Goal: Find specific page/section: Find specific page/section

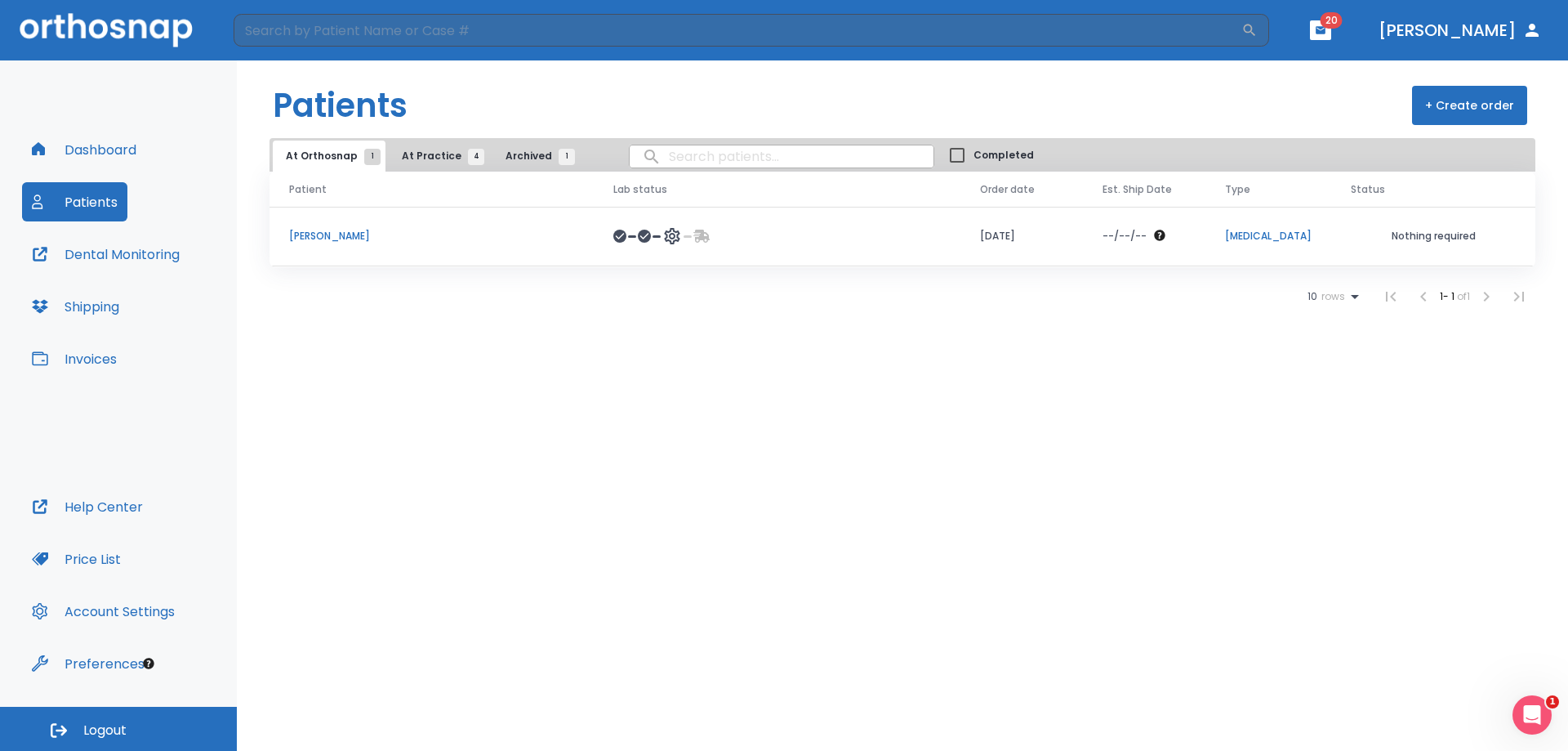
click at [672, 160] on input "search" at bounding box center [781, 156] width 303 height 32
type input "[PERSON_NAME]"
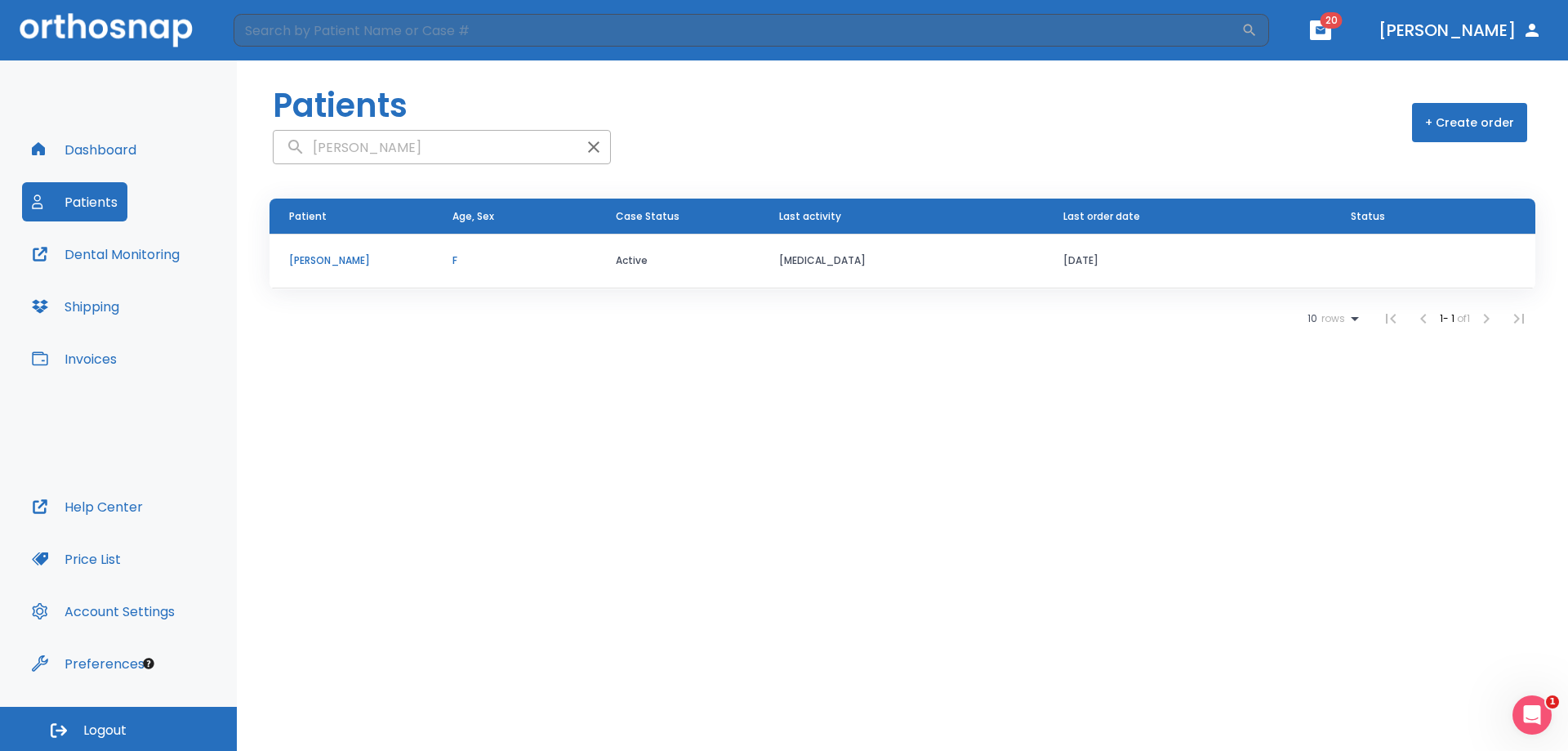
click at [350, 256] on p "[PERSON_NAME]" at bounding box center [350, 260] width 125 height 15
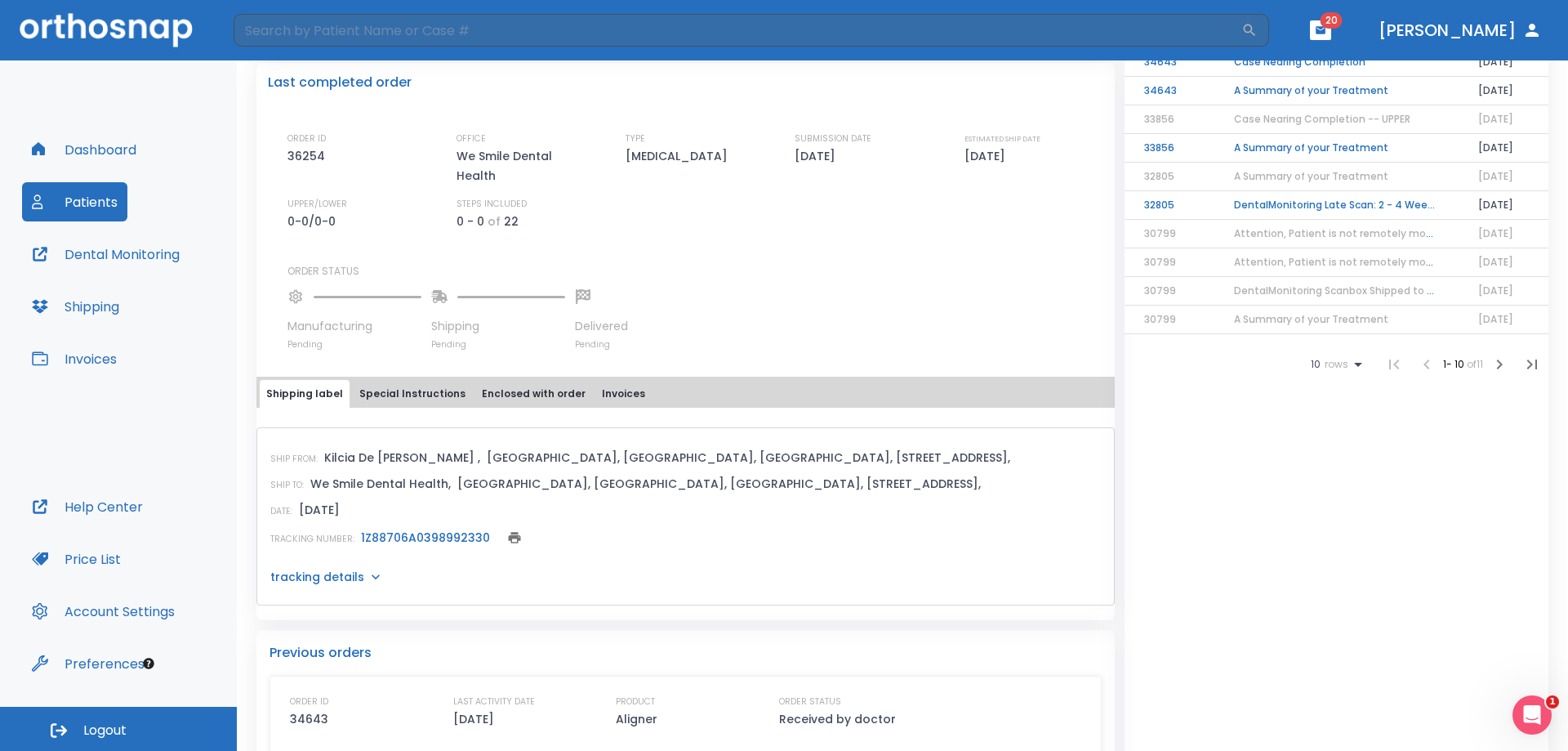
scroll to position [490, 0]
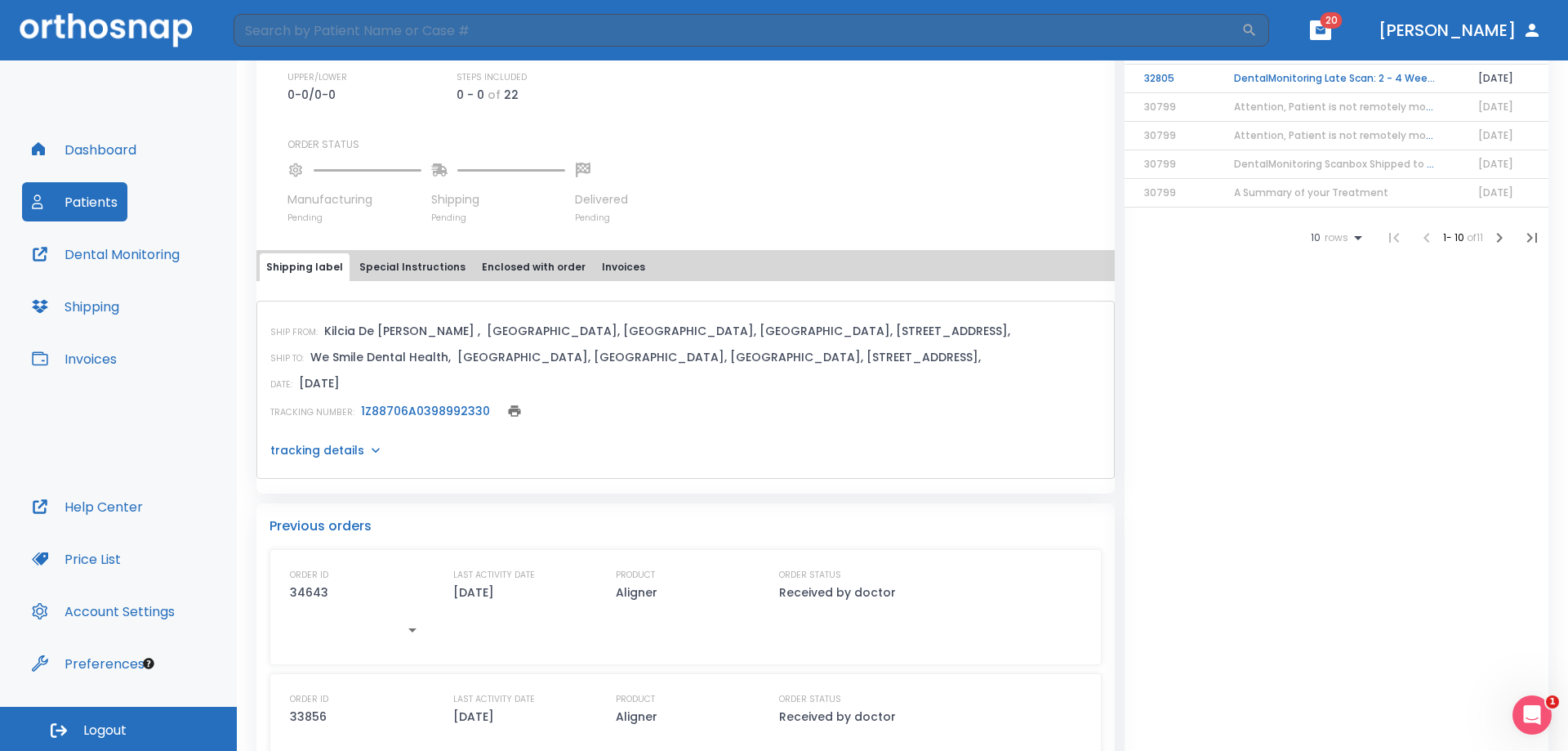
click at [450, 409] on link "1Z88706A0398992330" at bounding box center [425, 411] width 129 height 17
